Goal: Contribute content

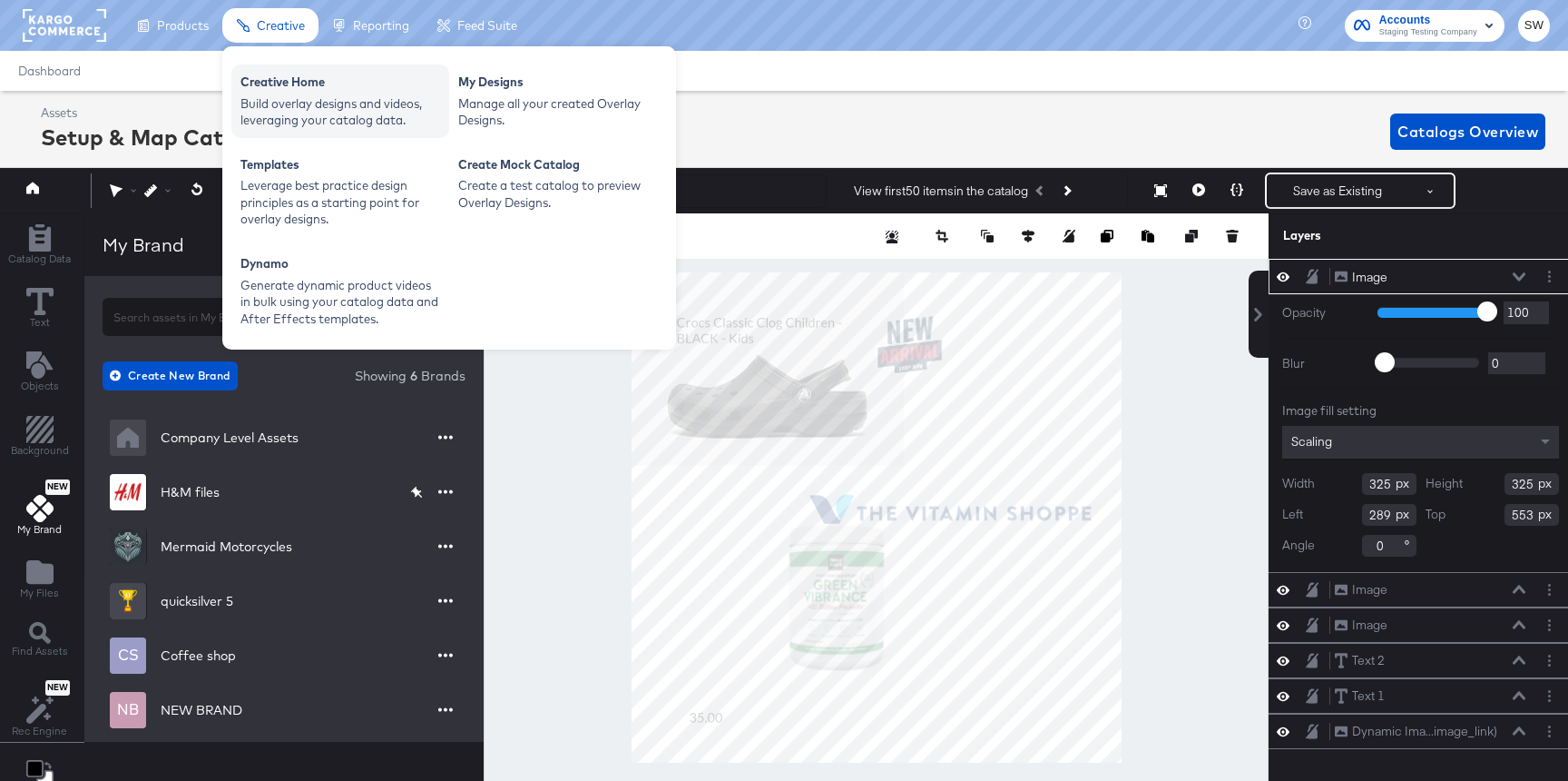
click at [310, 97] on div "Build overlay designs and videos, leveraging your catalog data." at bounding box center [340, 111] width 199 height 34
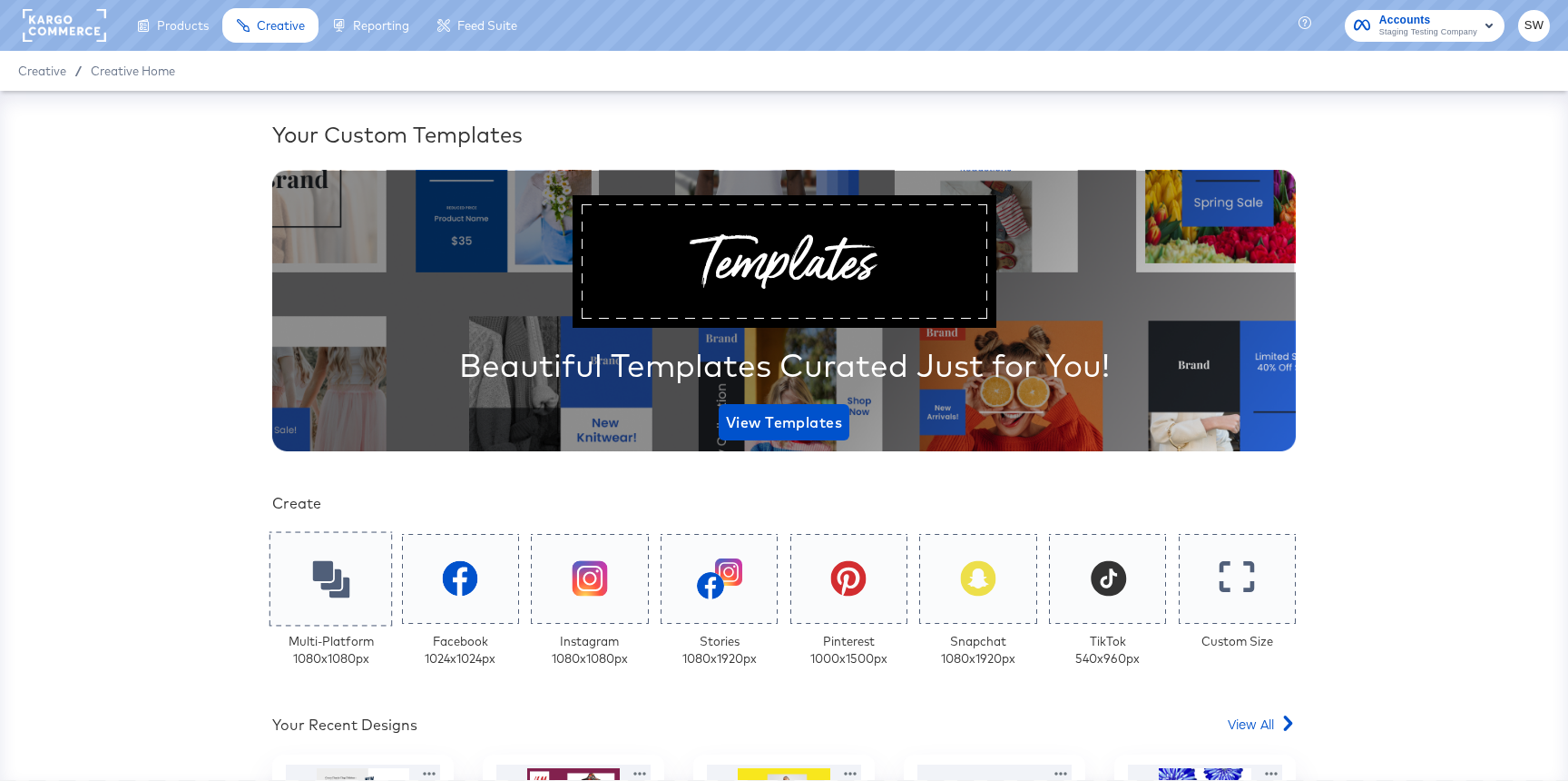
click at [358, 570] on div at bounding box center [331, 578] width 124 height 94
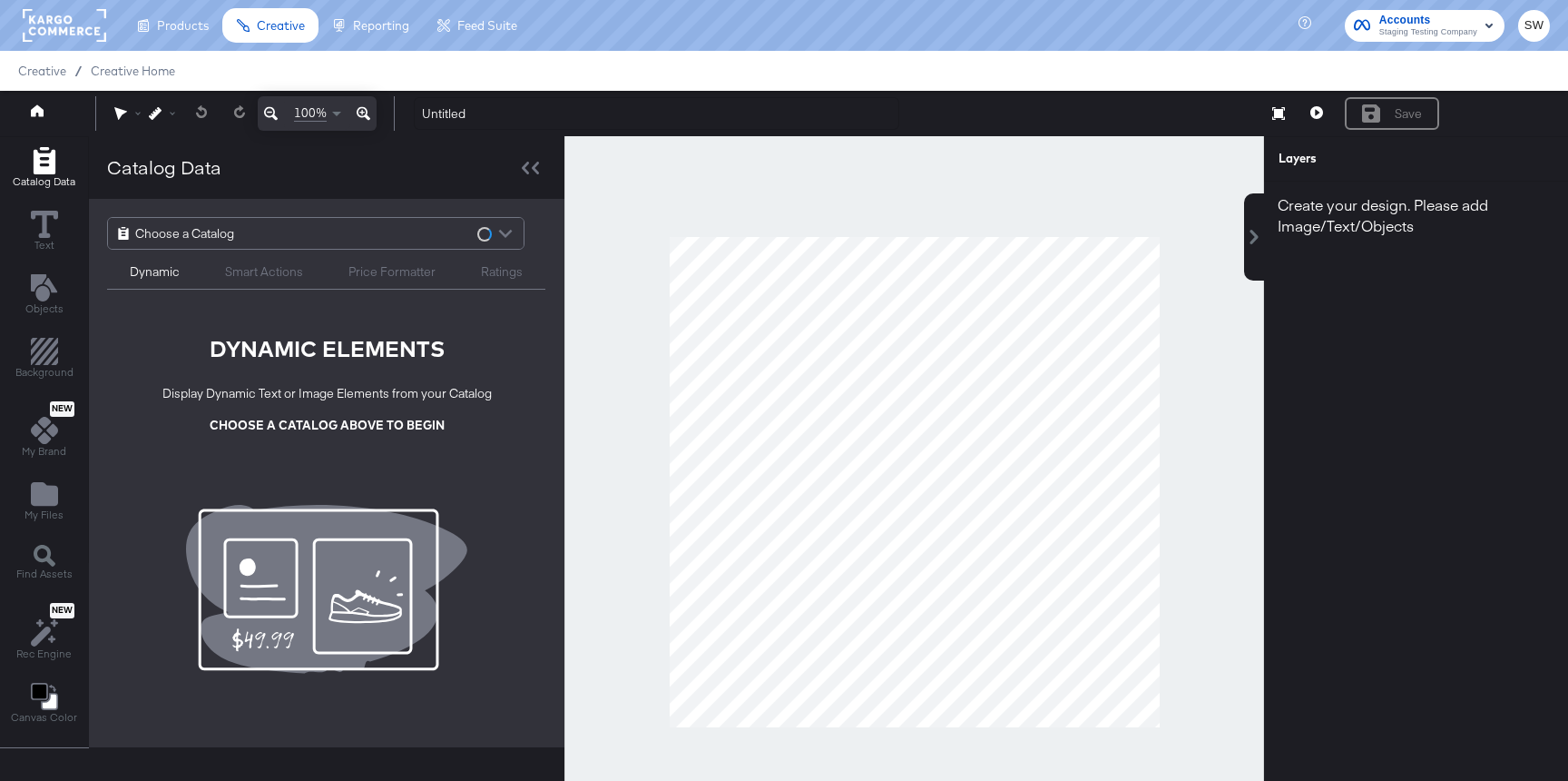
scroll to position [46, 0]
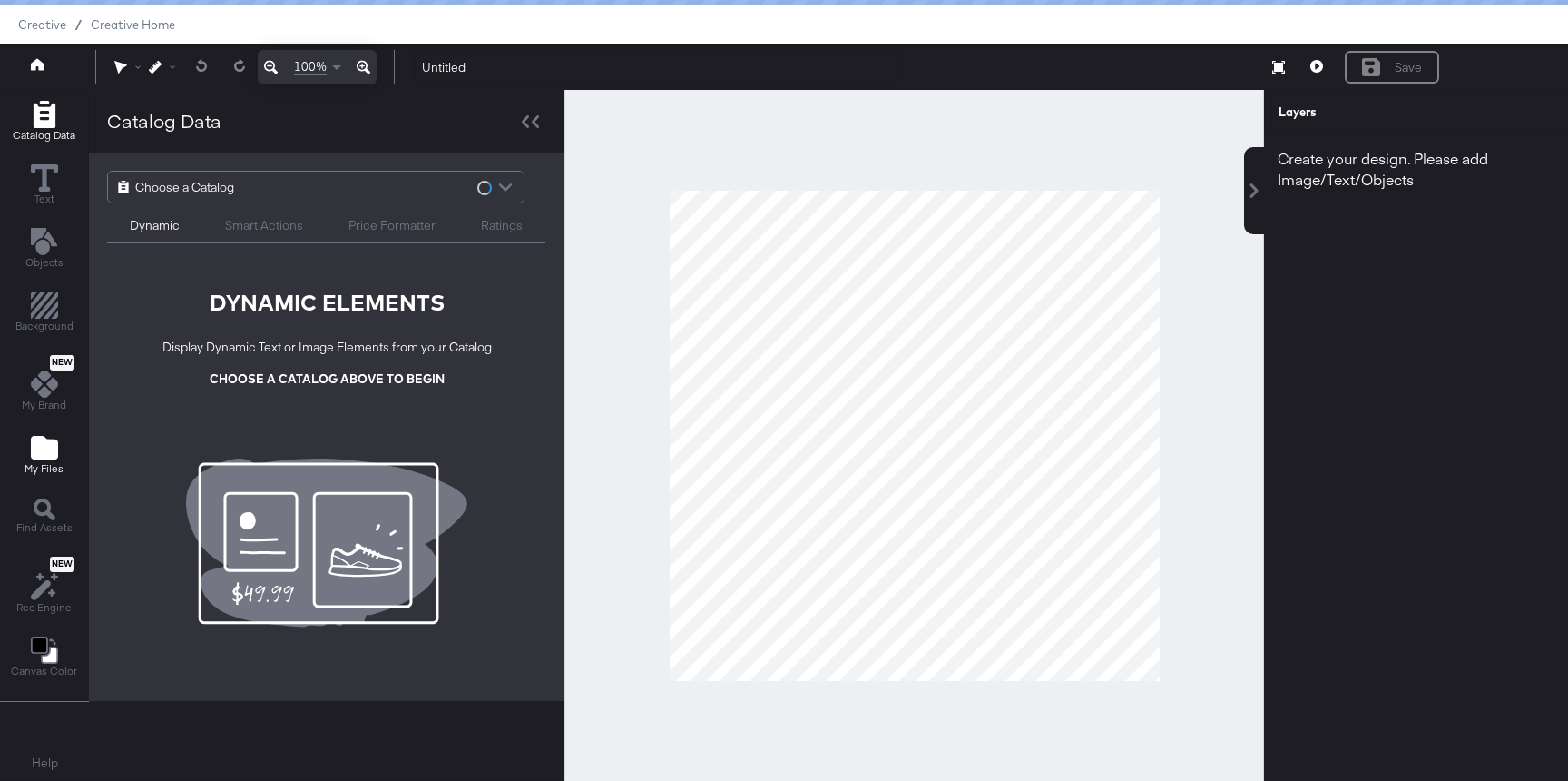
click at [58, 469] on span "My Files" at bounding box center [44, 468] width 39 height 14
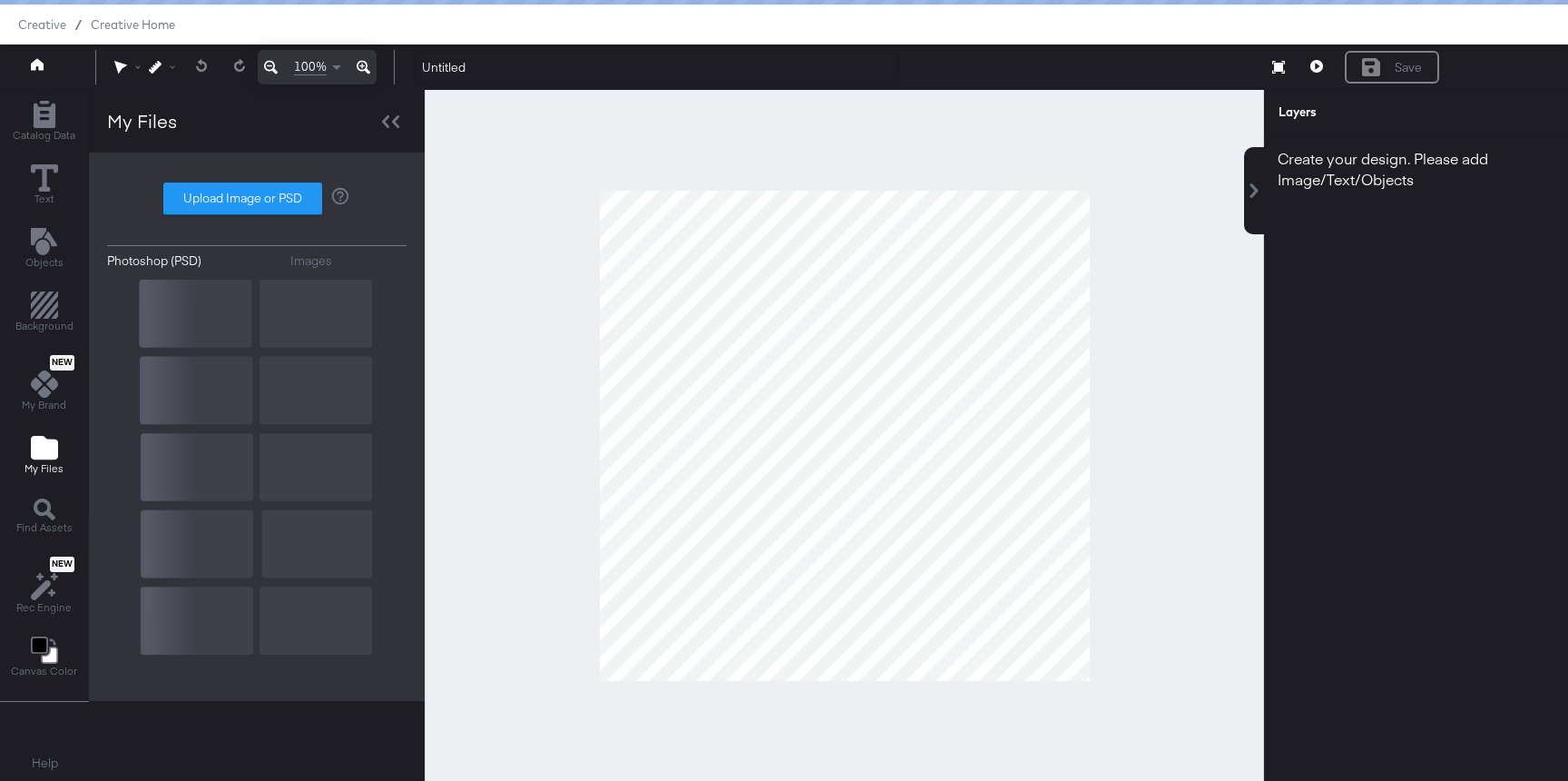
click at [323, 272] on div "Photoshop (PSD) Images Upload Image or PSD" at bounding box center [257, 427] width 299 height 512
click at [316, 264] on div "Images" at bounding box center [312, 261] width 42 height 17
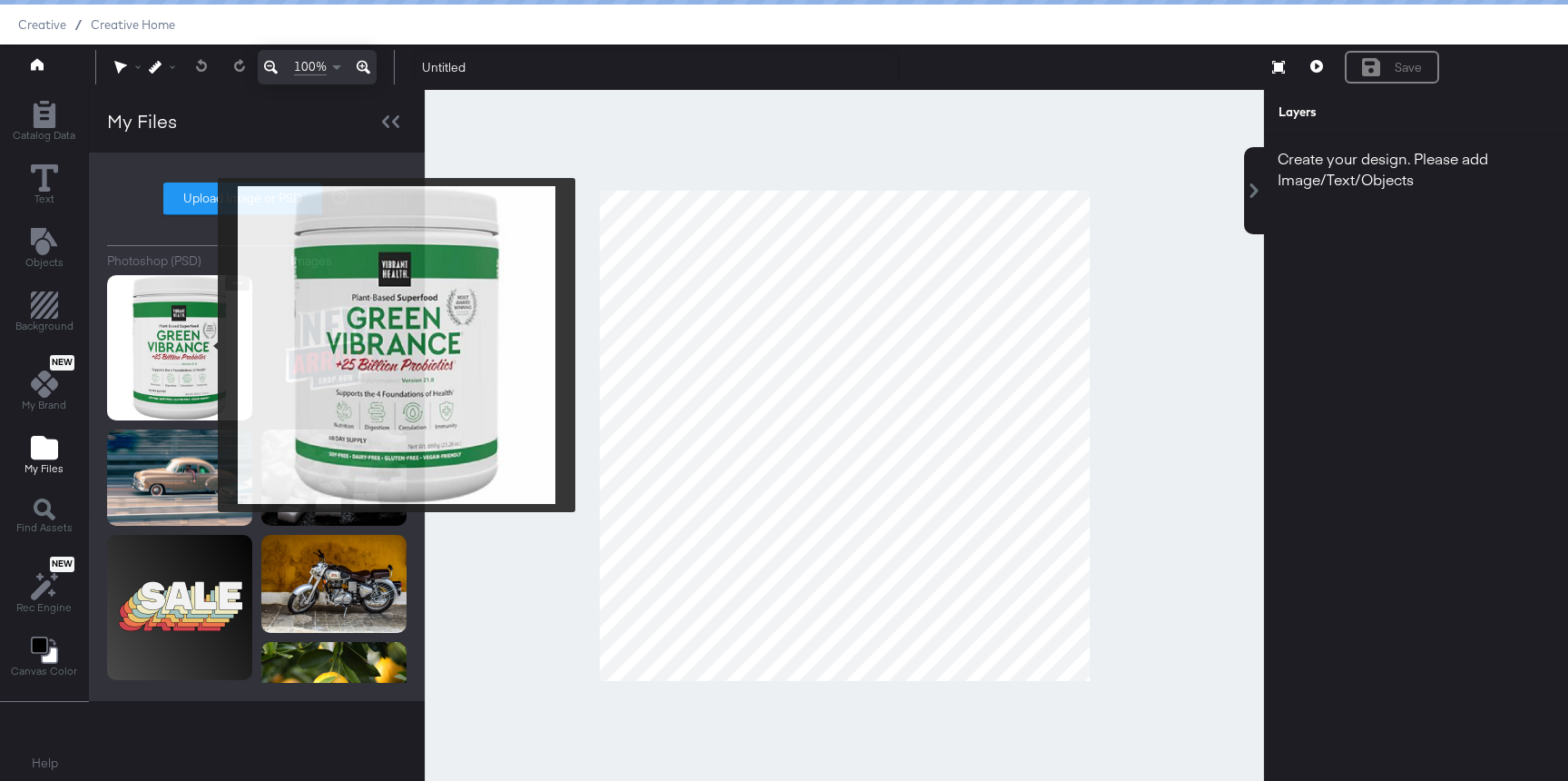
click at [206, 344] on img at bounding box center [179, 347] width 145 height 145
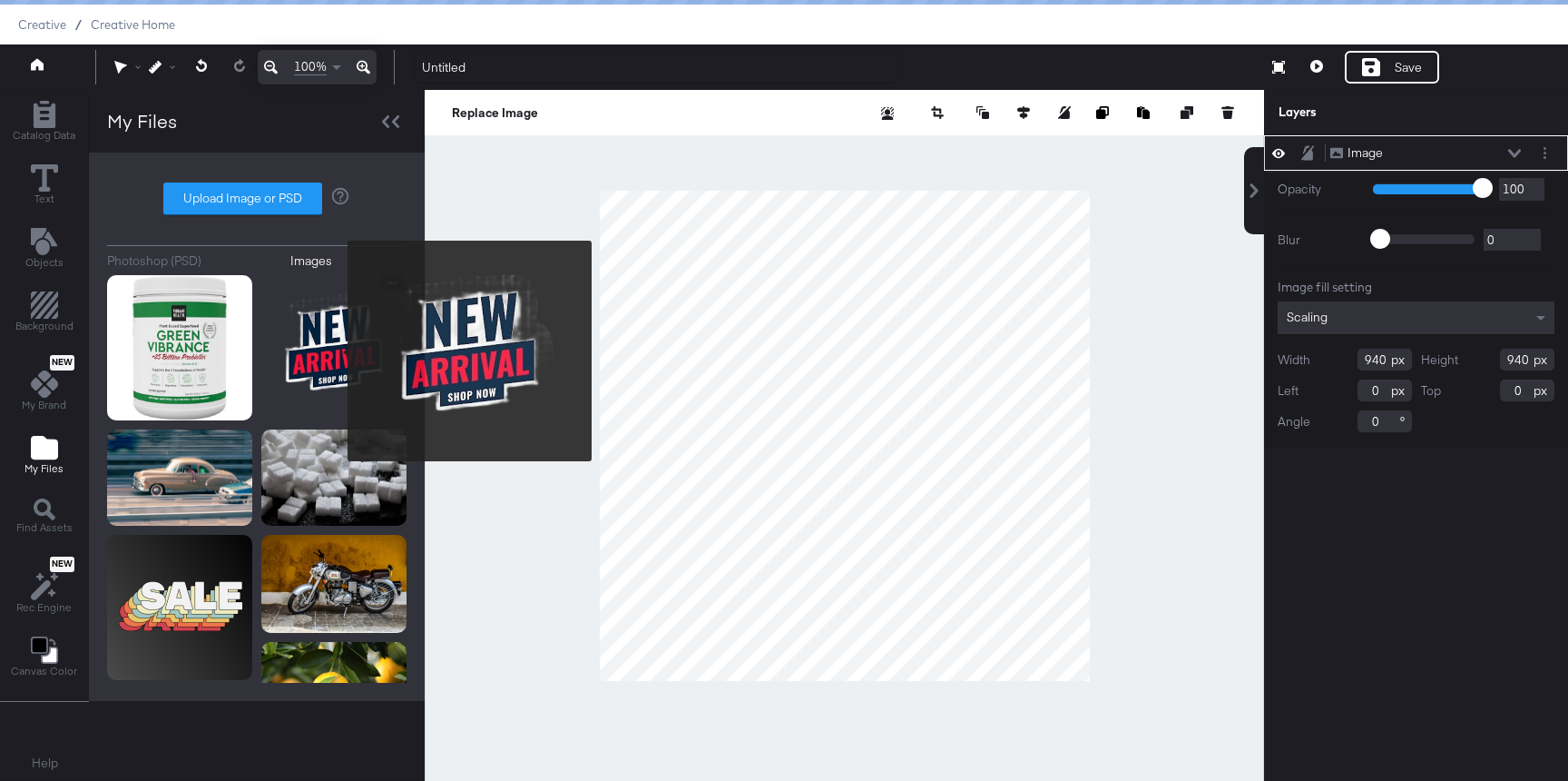
click at [336, 351] on img at bounding box center [333, 347] width 145 height 145
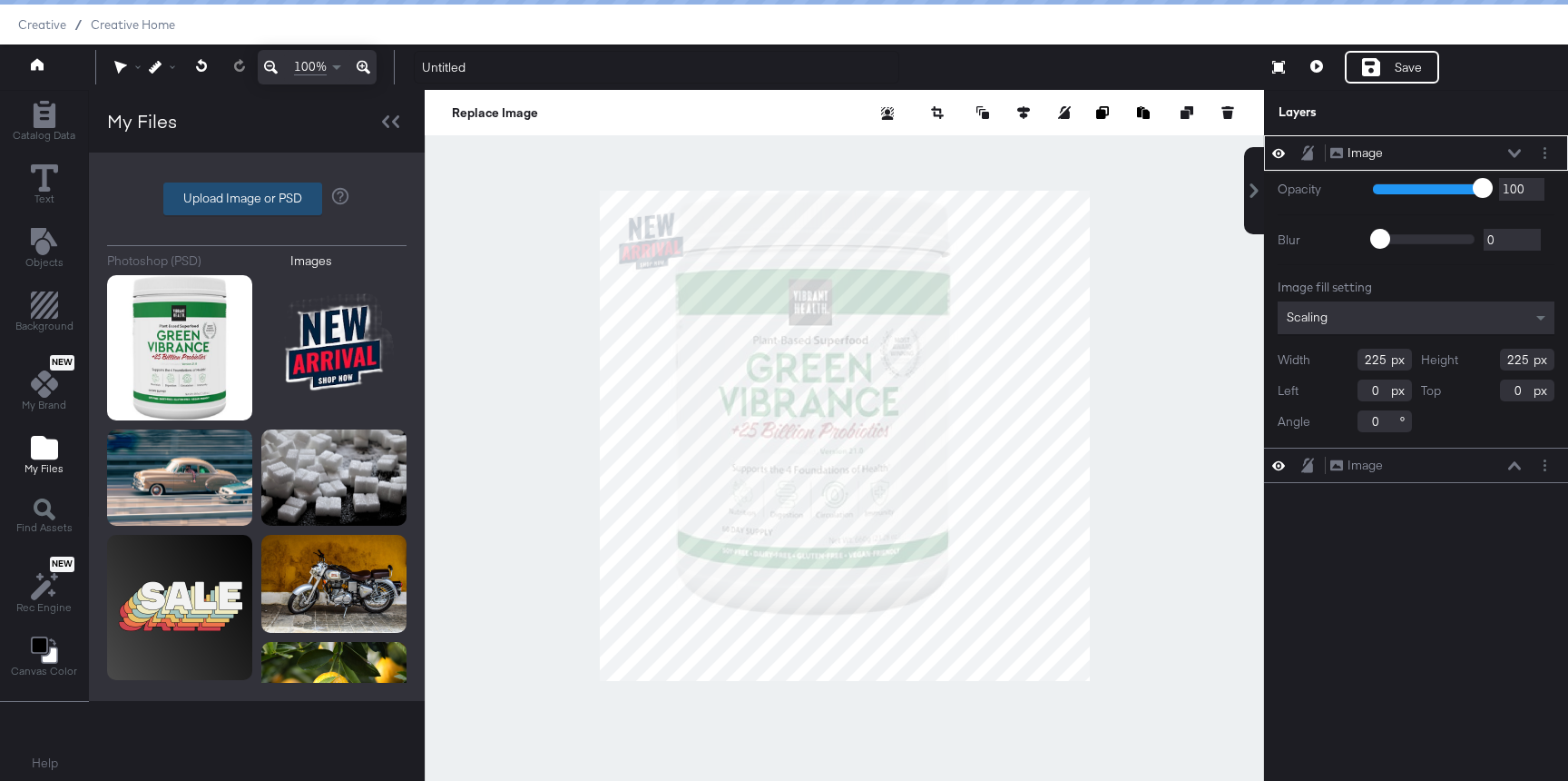
click at [206, 200] on label "Upload Image or PSD" at bounding box center [243, 199] width 157 height 31
click at [257, 199] on input "Upload Image or PSD" at bounding box center [257, 199] width 0 height 0
type input "C:\fakepath\Navy Big Rectangle.png"
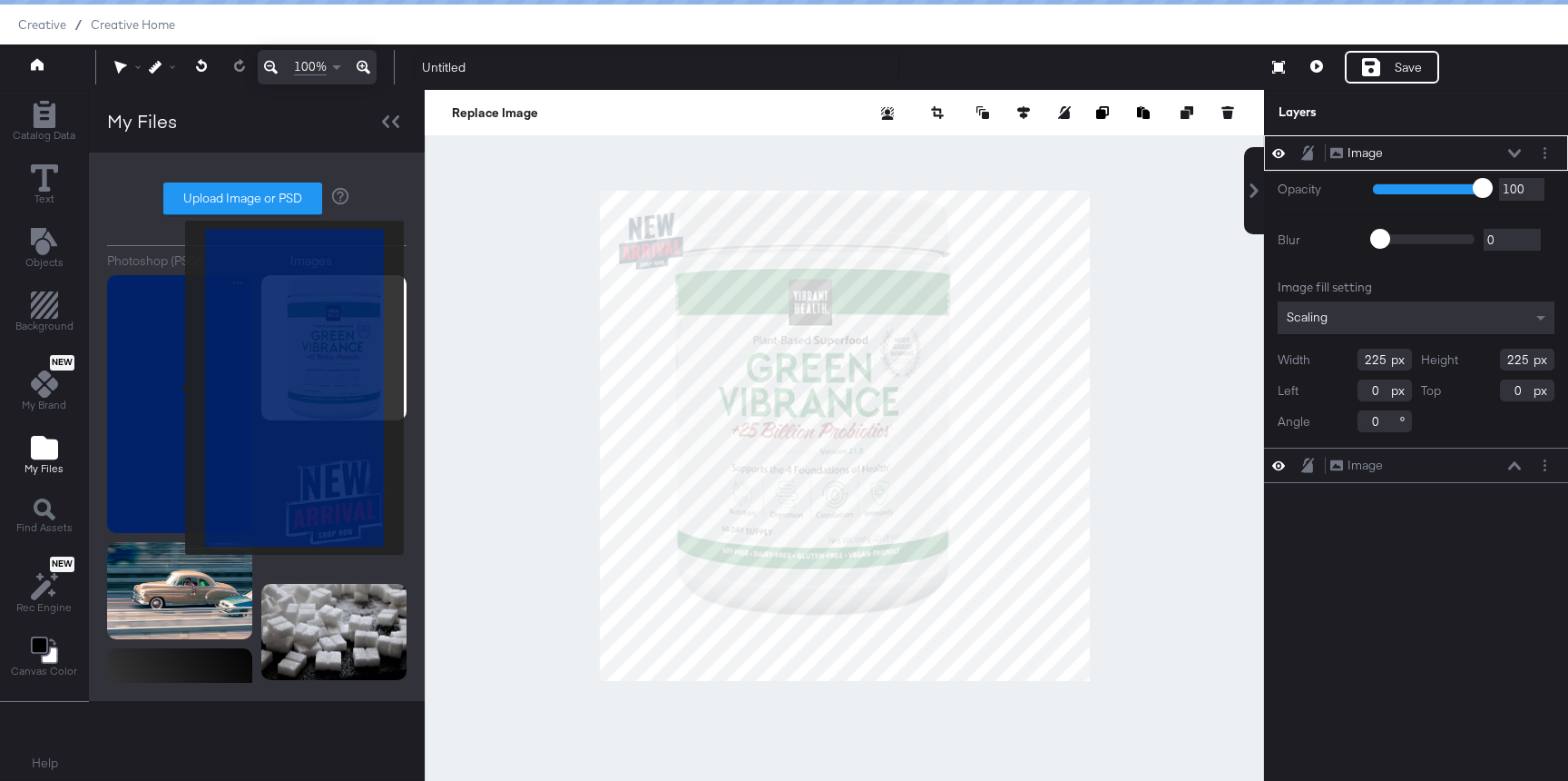
click at [174, 388] on img at bounding box center [179, 404] width 145 height 258
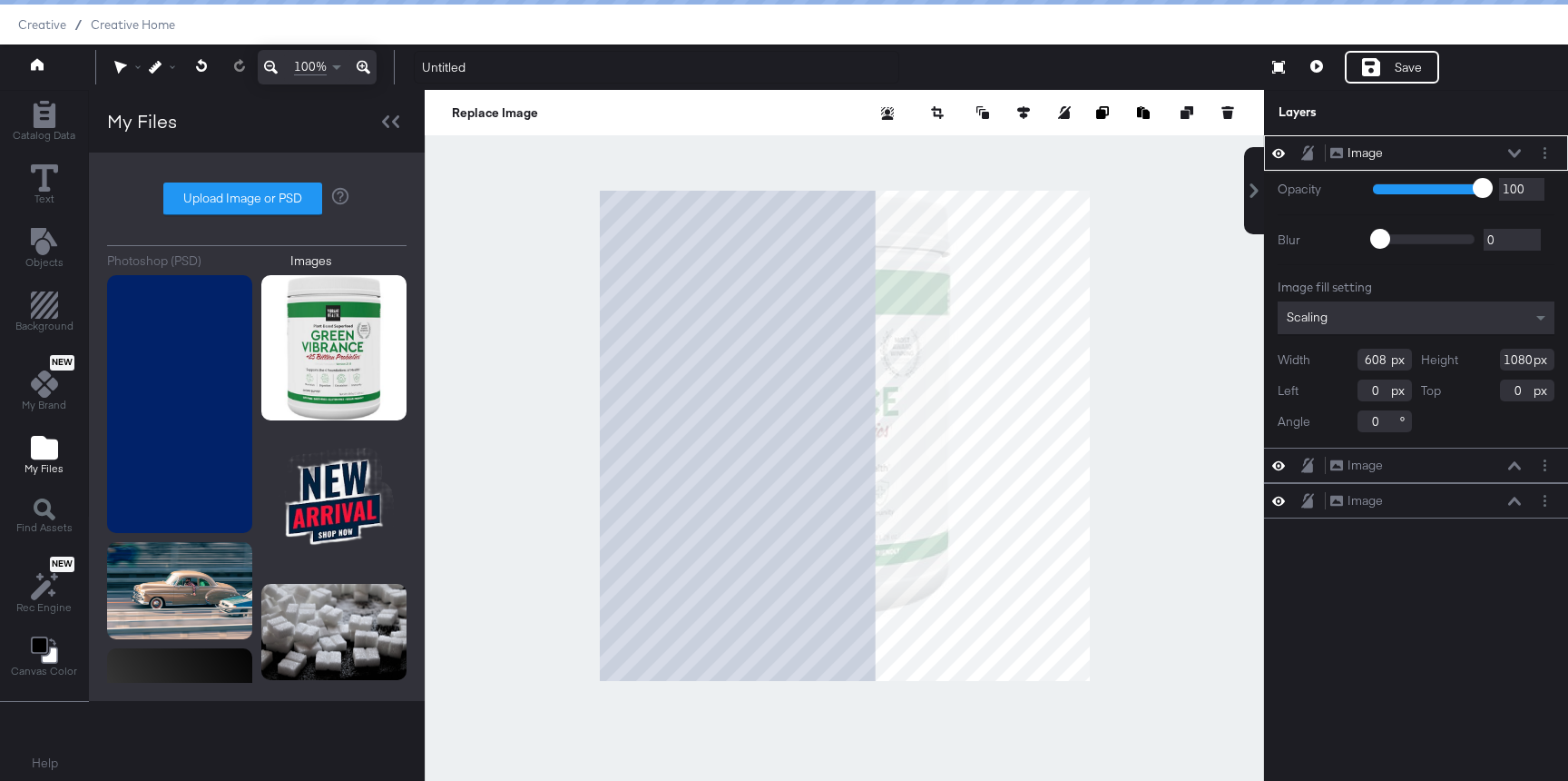
type input "299"
type input "532"
type input "608"
type input "548"
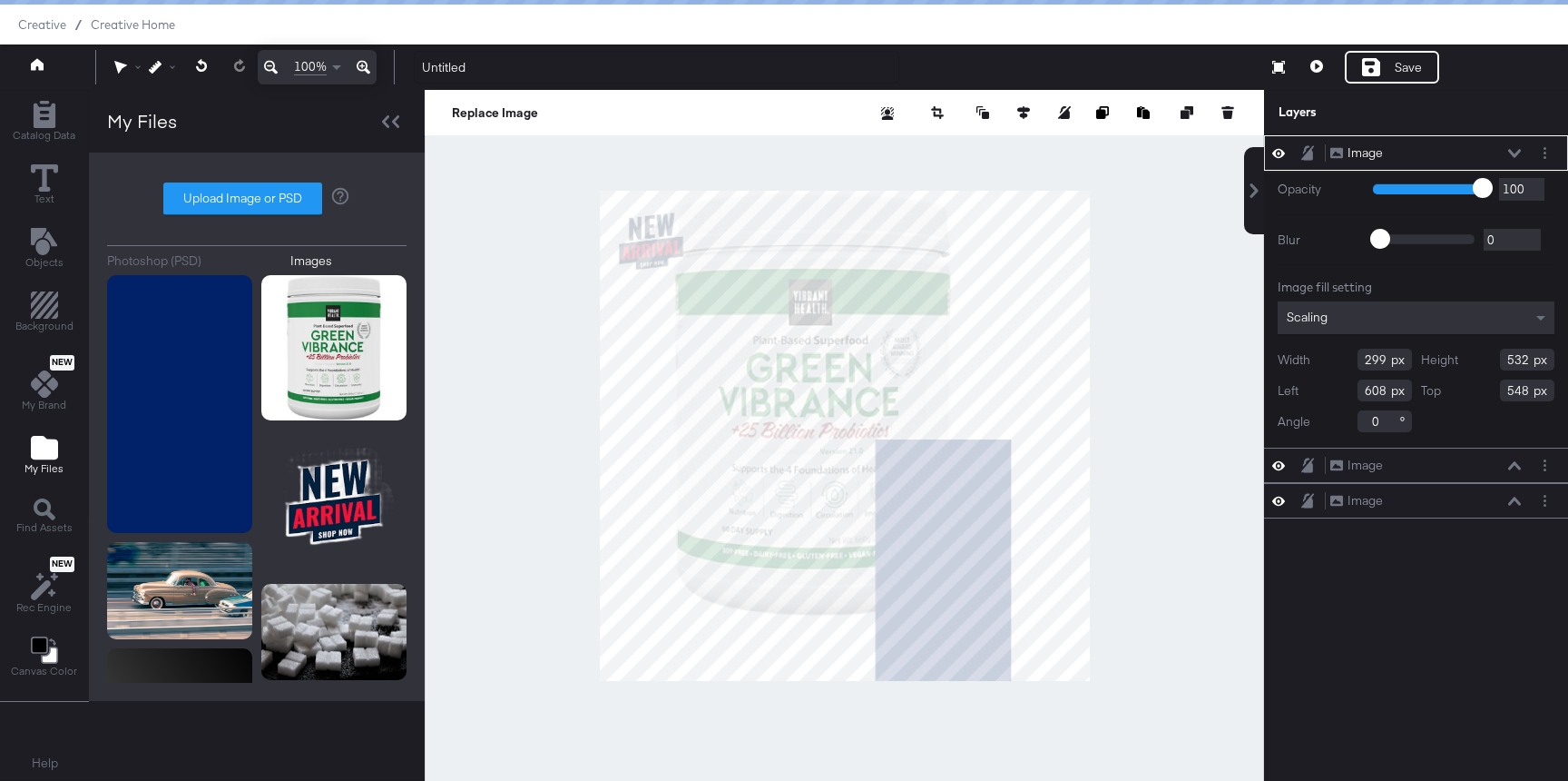
type input "770"
type input "0"
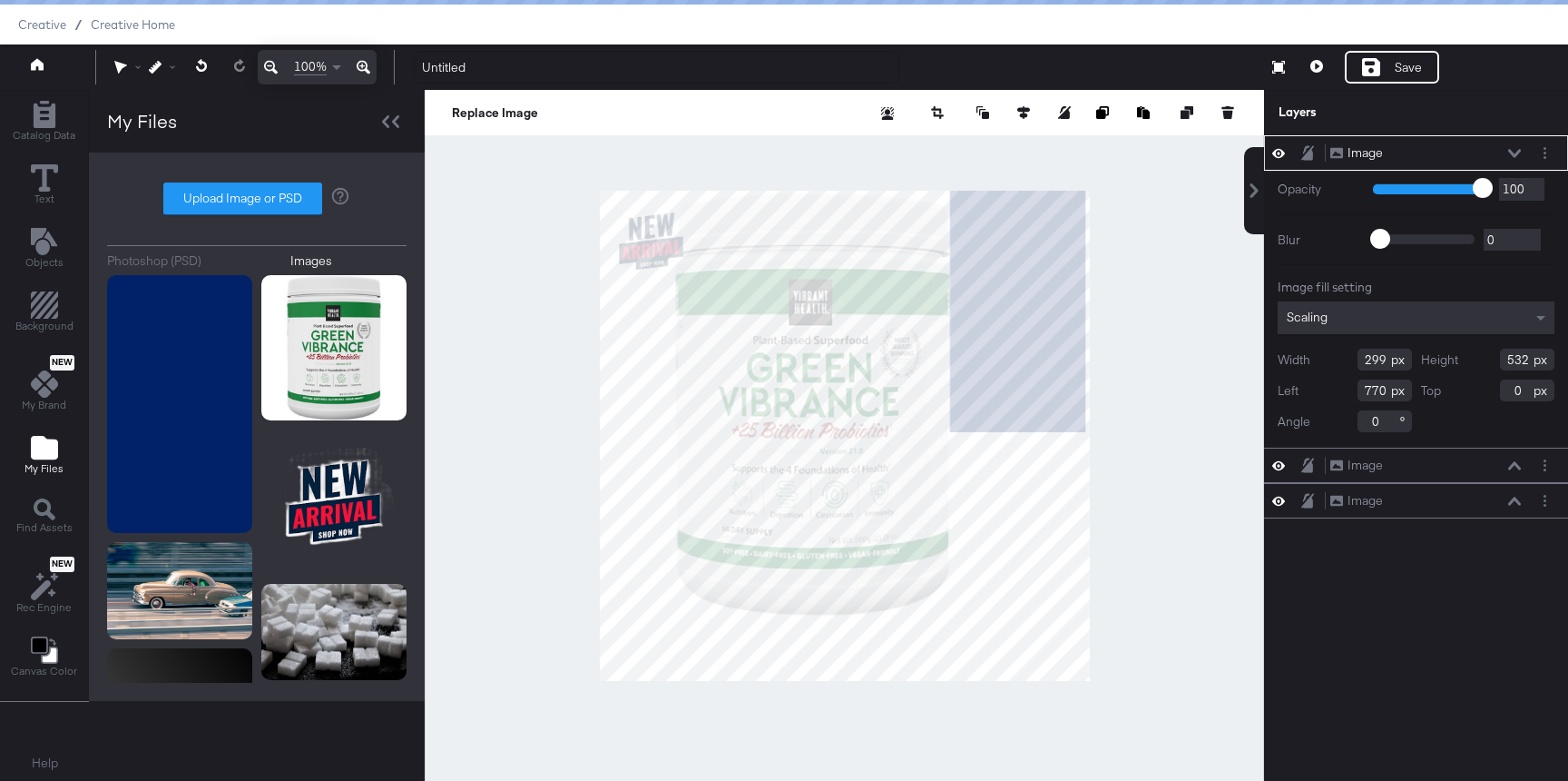
type input "784"
type input "12"
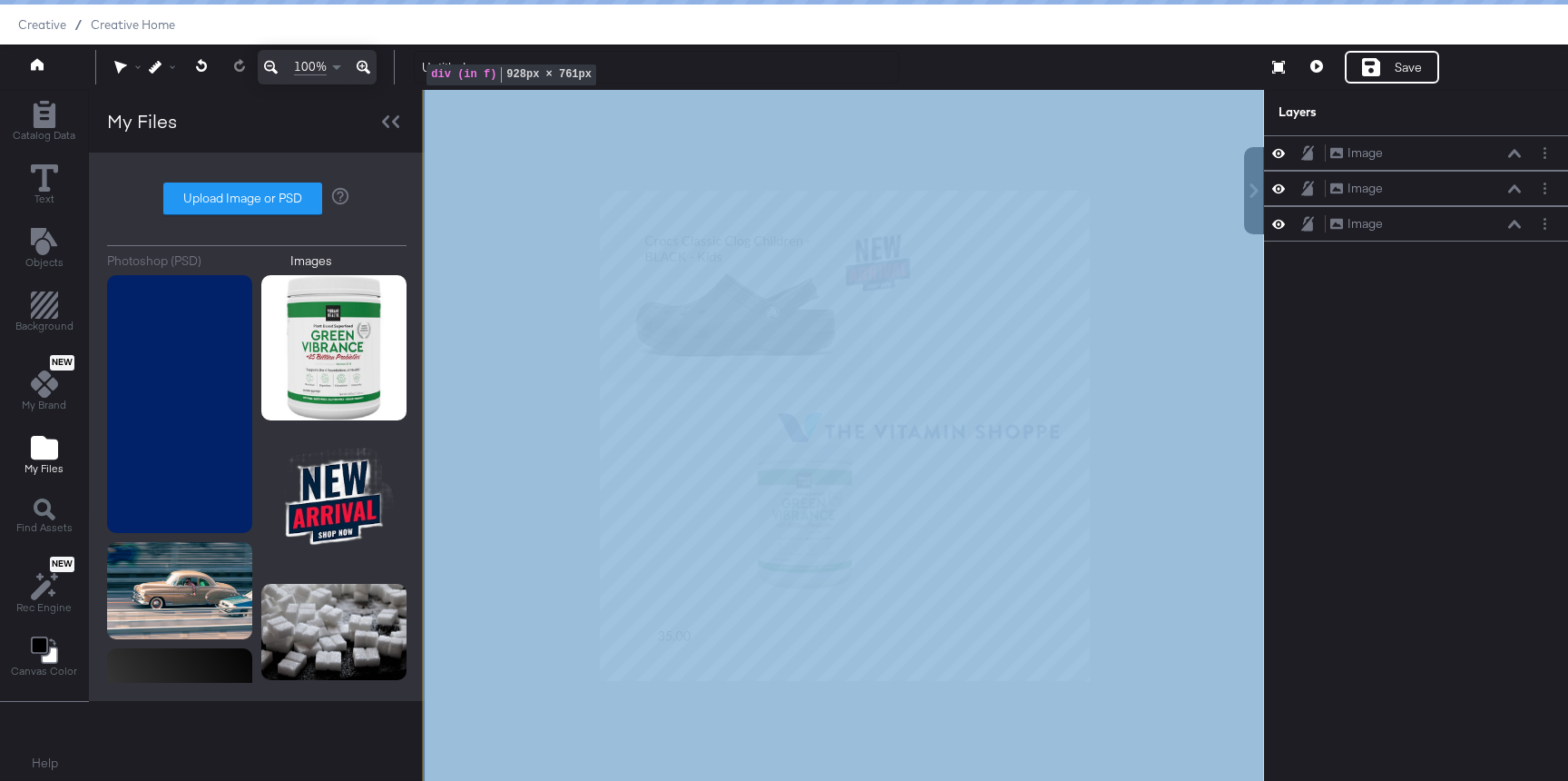
click at [1124, 471] on div at bounding box center [844, 436] width 839 height 691
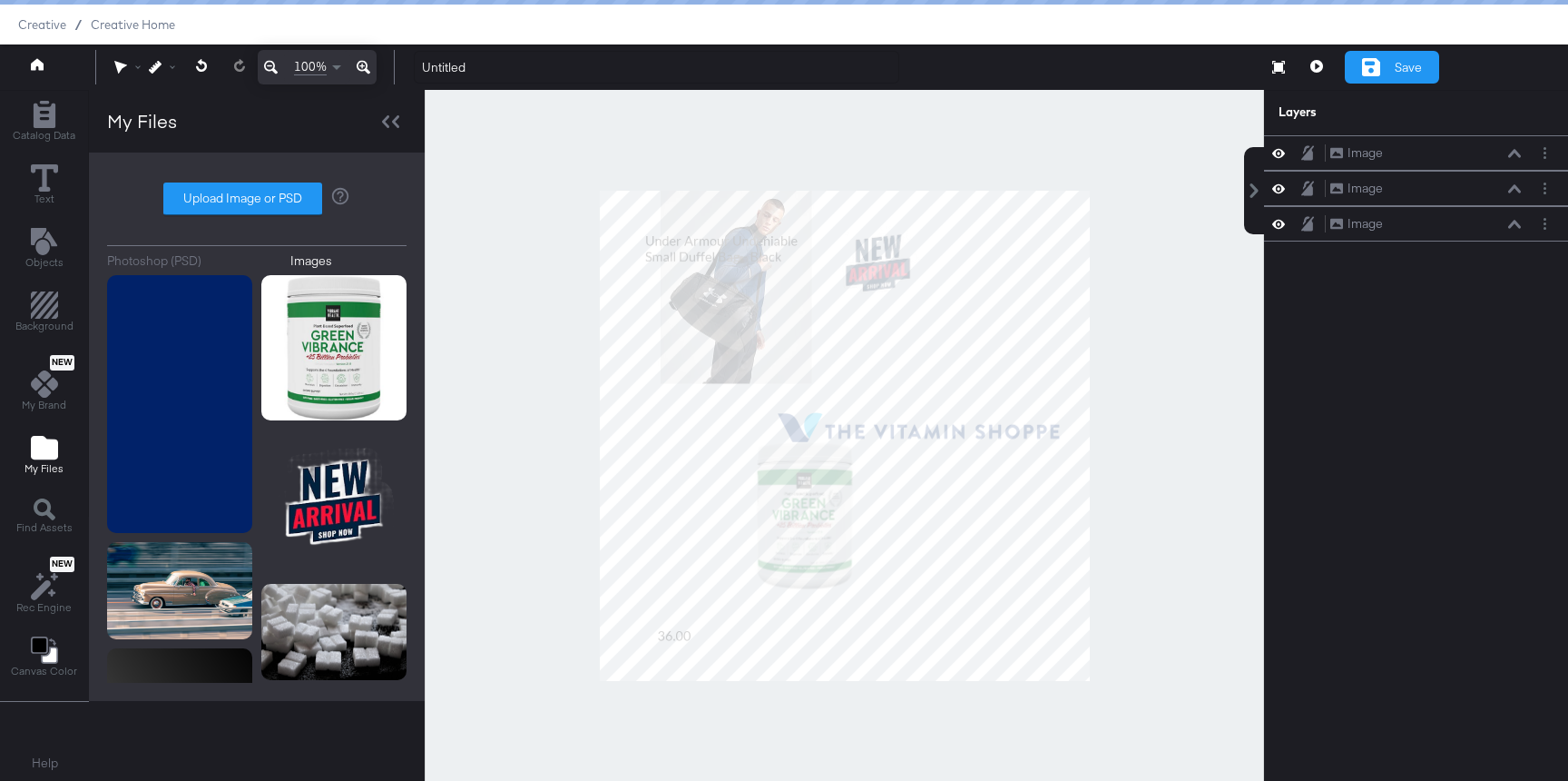
click at [1365, 61] on icon at bounding box center [1370, 67] width 18 height 18
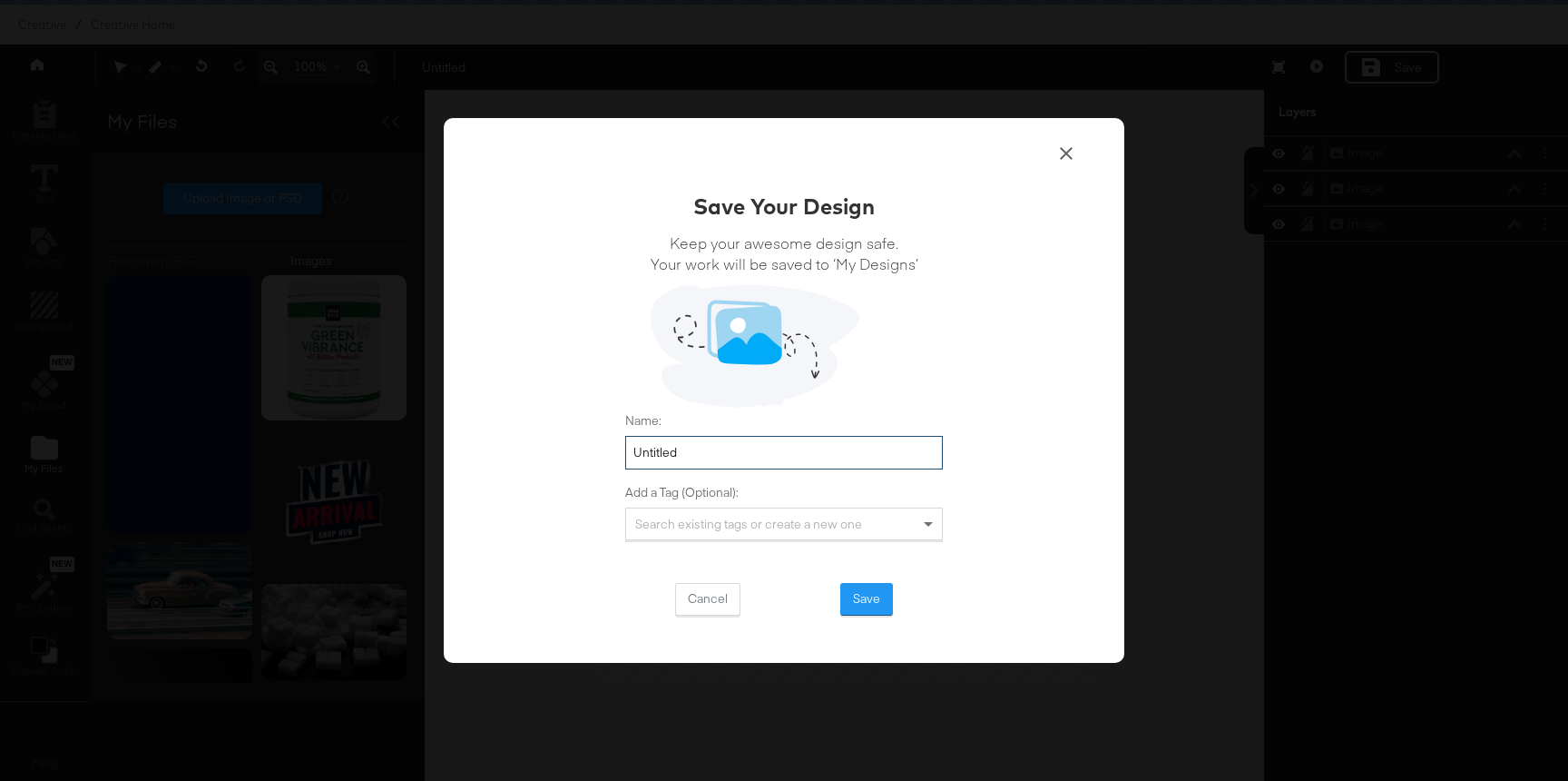
click at [749, 448] on input "Untitled" at bounding box center [784, 452] width 317 height 34
type input "Untitledswtest"
click at [715, 537] on div "Search existing tags or create a new one" at bounding box center [784, 524] width 316 height 31
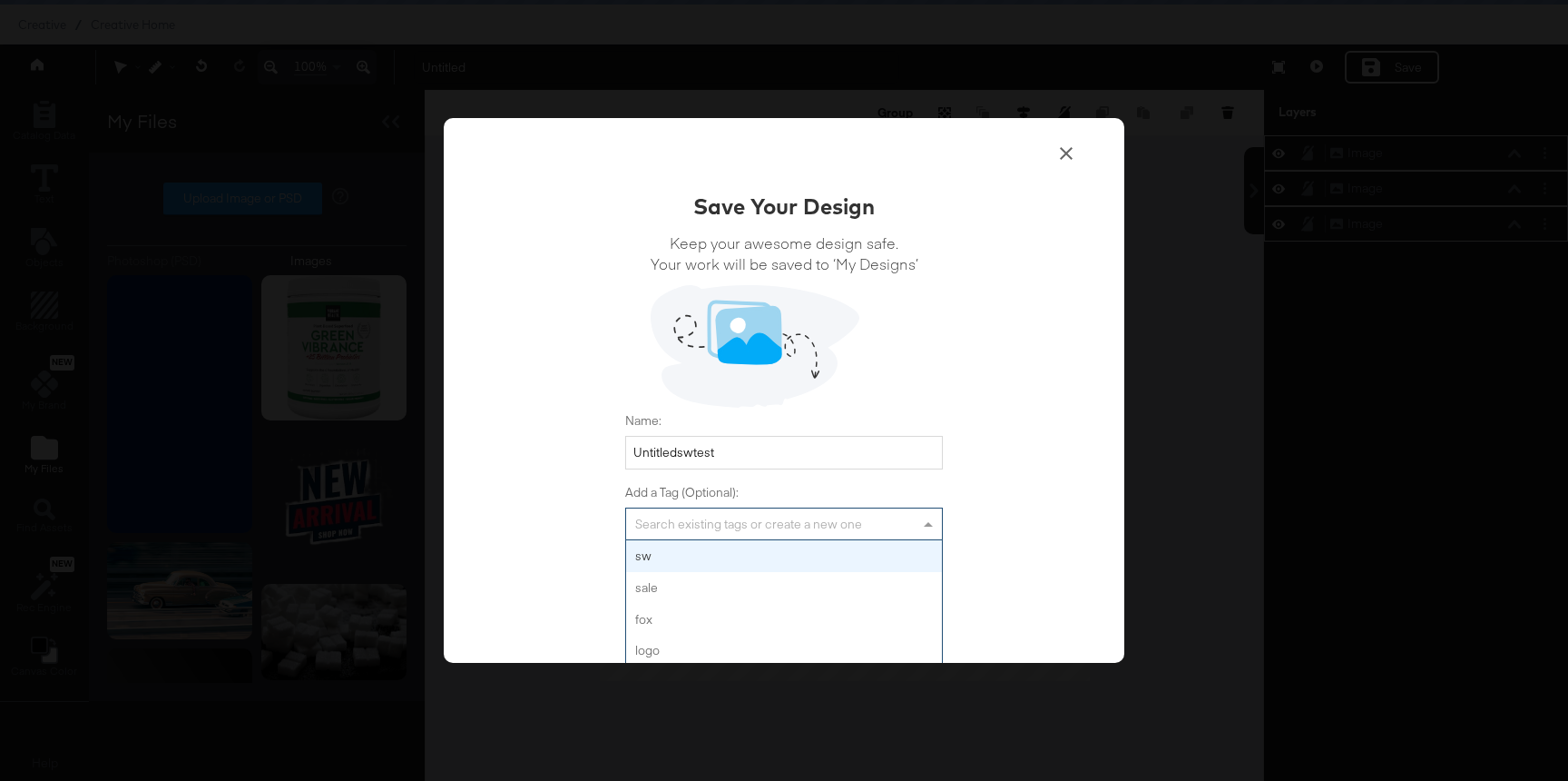
type input "s"
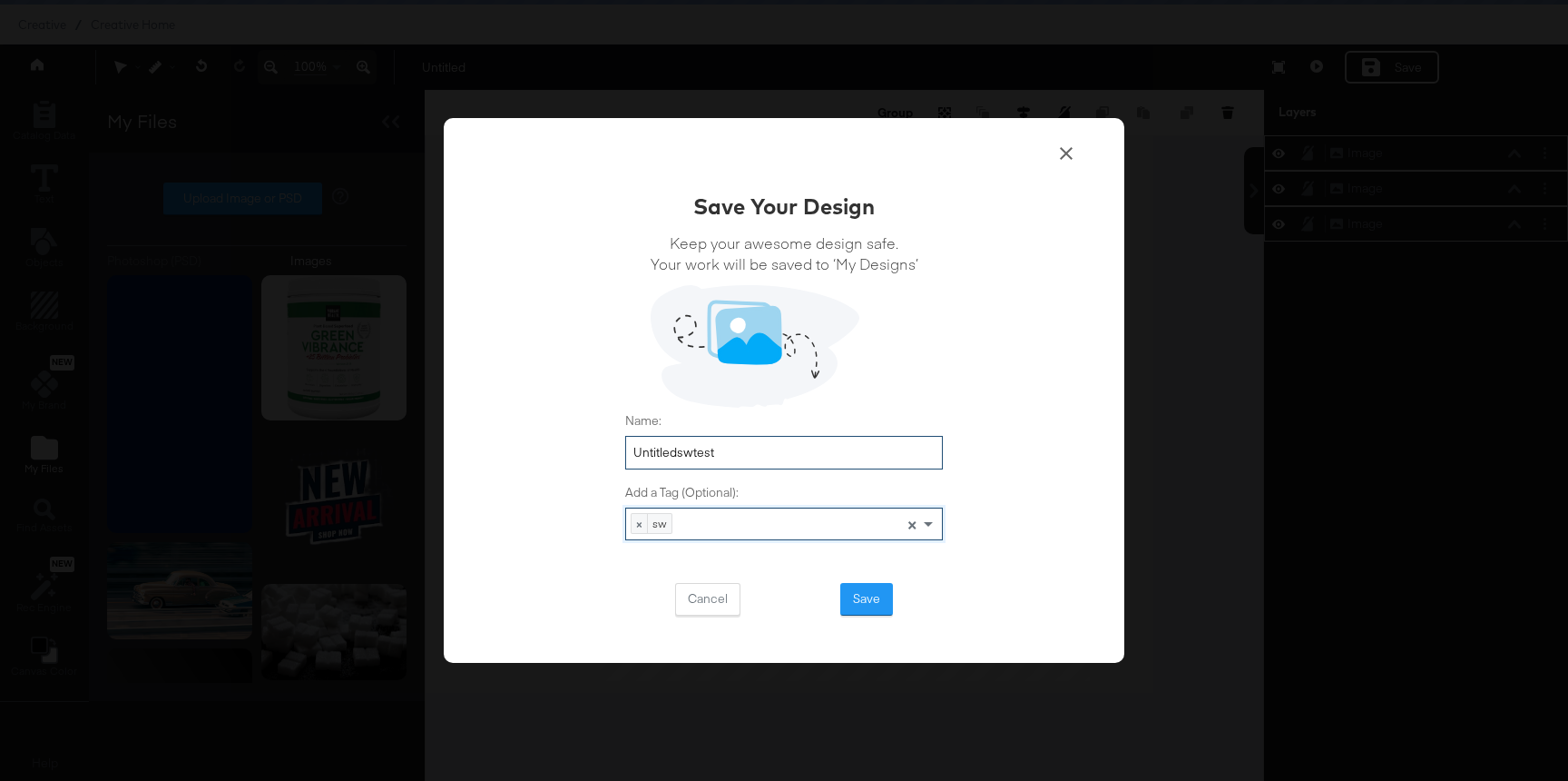
click at [680, 452] on input "Untitledswtest" at bounding box center [784, 452] width 317 height 34
click at [707, 456] on input "swtest2" at bounding box center [784, 452] width 317 height 34
type input "swtest2"
click at [842, 585] on button "Save" at bounding box center [866, 599] width 53 height 33
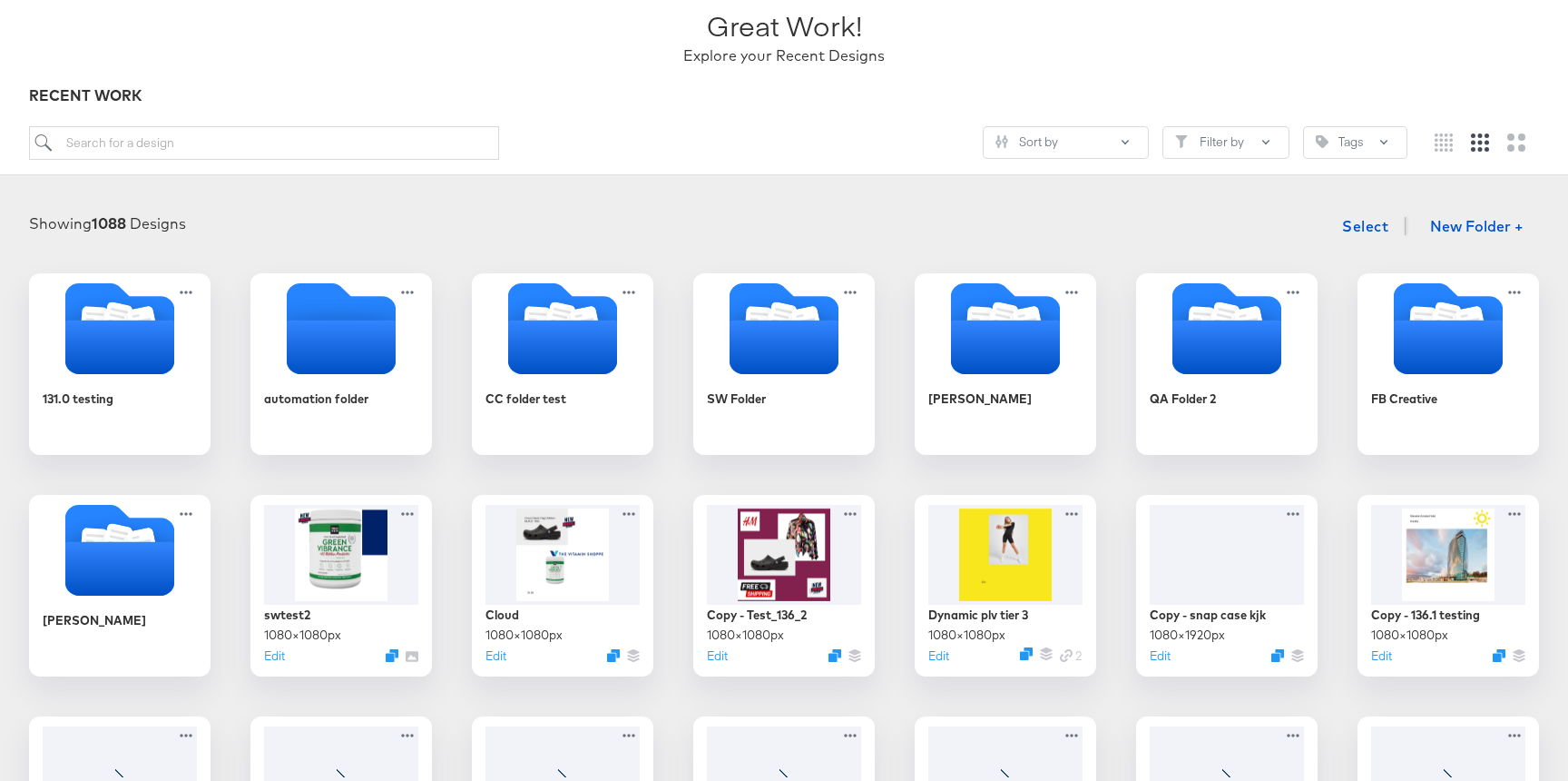
scroll to position [150, 0]
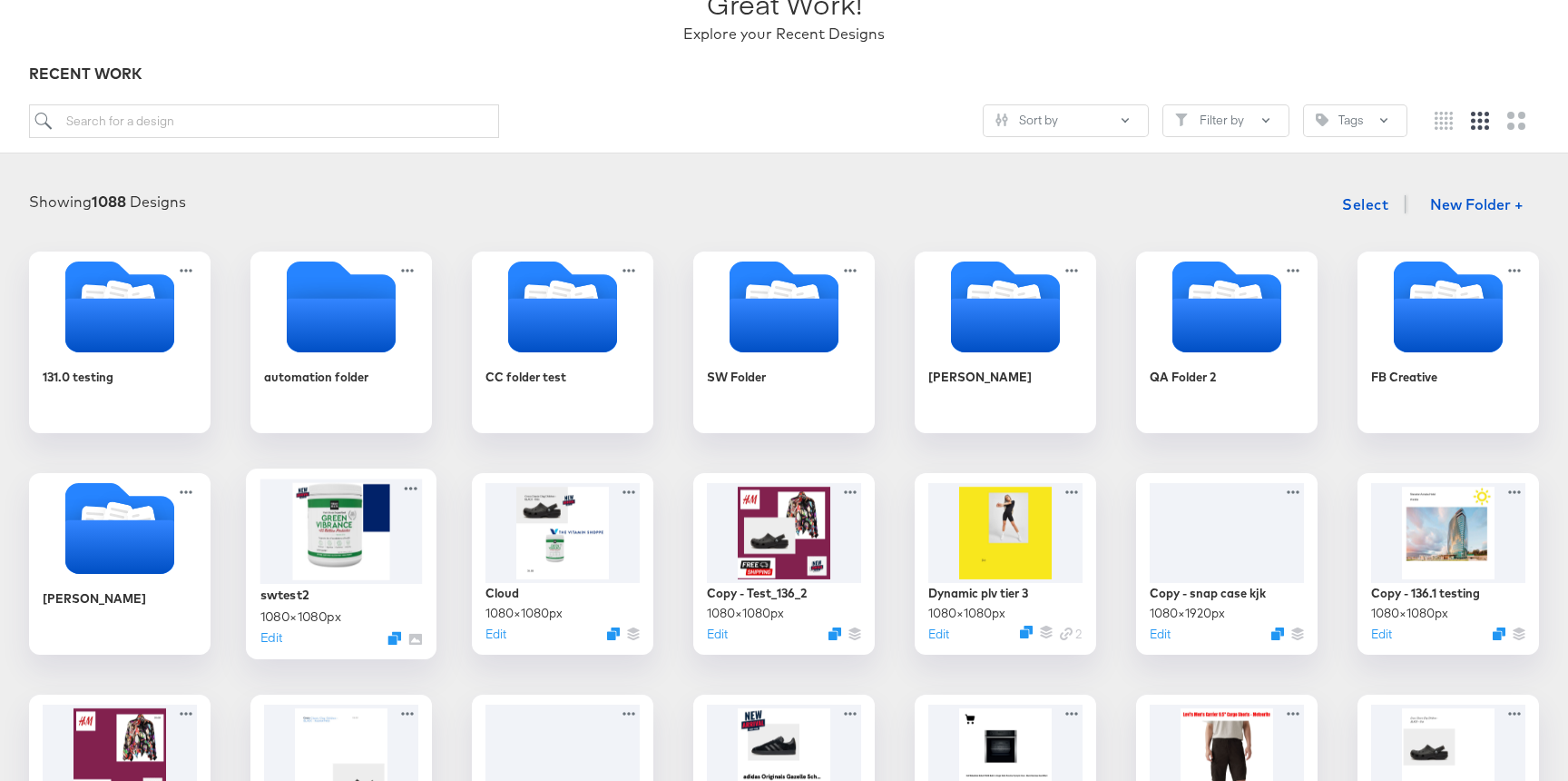
click at [342, 541] on div at bounding box center [340, 532] width 162 height 106
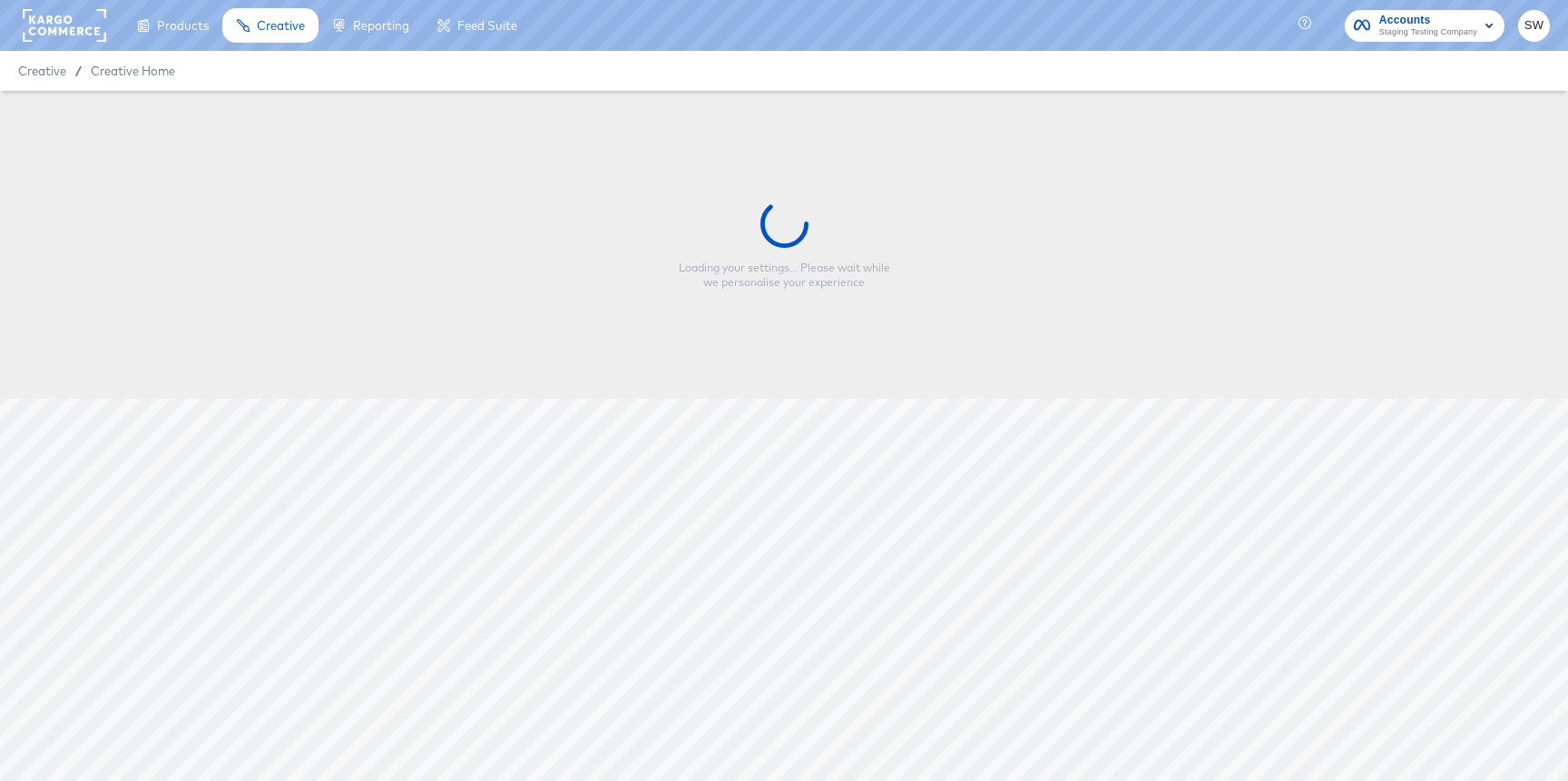
type input "swtest2"
